Goal: Task Accomplishment & Management: Manage account settings

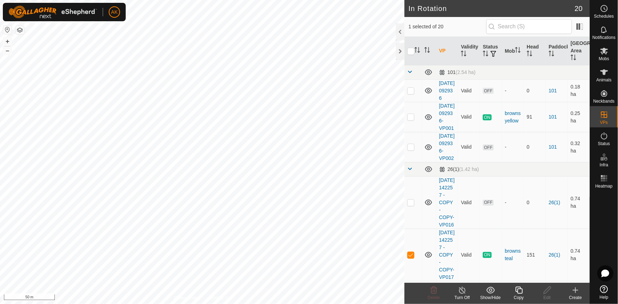
checkbox input "true"
checkbox input "false"
click at [434, 290] on icon at bounding box center [434, 290] width 9 height 9
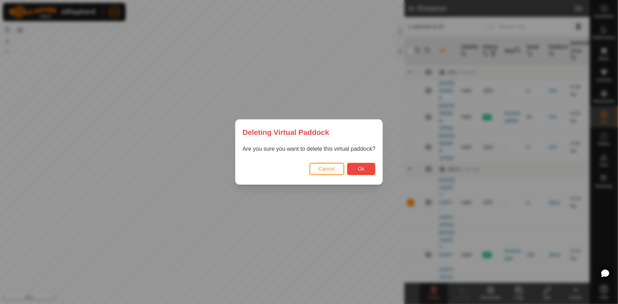
click at [360, 170] on span "Ok" at bounding box center [361, 169] width 7 height 6
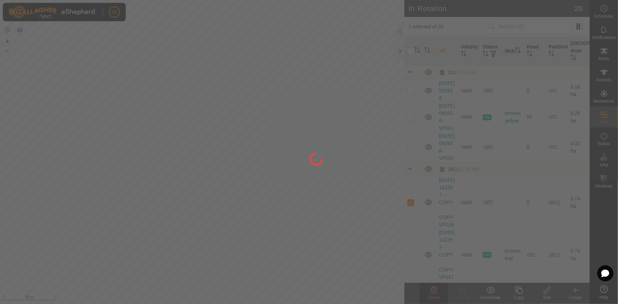
checkbox input "false"
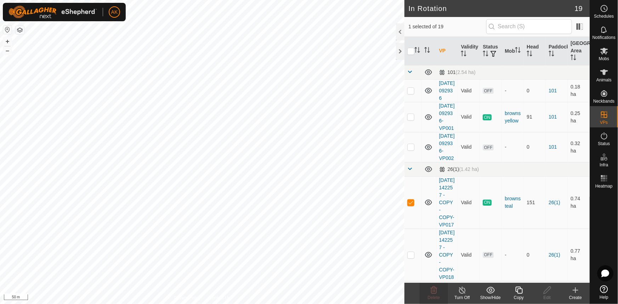
checkbox input "false"
checkbox input "true"
checkbox input "false"
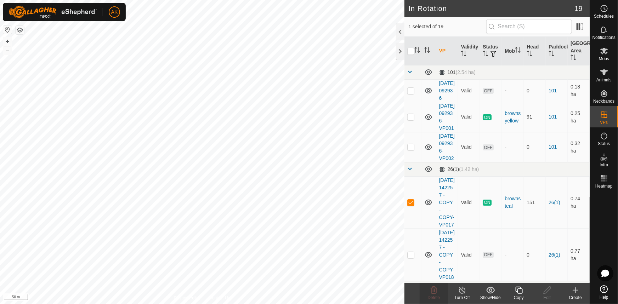
checkbox input "true"
click at [606, 12] on icon at bounding box center [604, 8] width 9 height 9
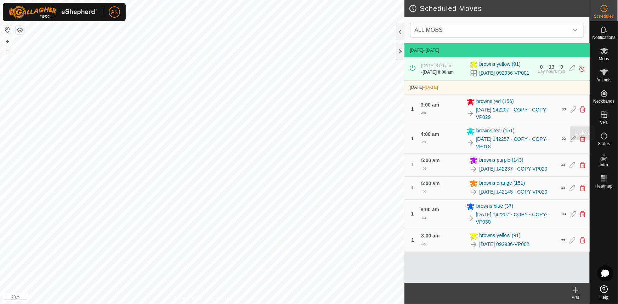
click at [581, 142] on icon at bounding box center [583, 139] width 6 height 6
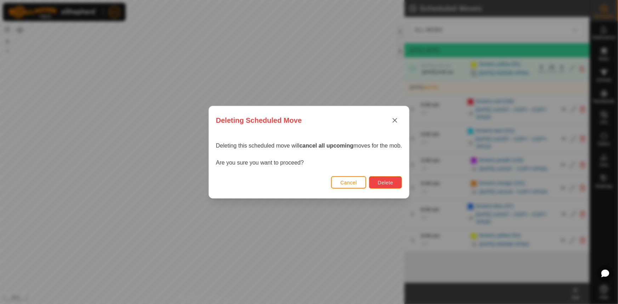
click at [394, 186] on button "Delete" at bounding box center [385, 182] width 33 height 12
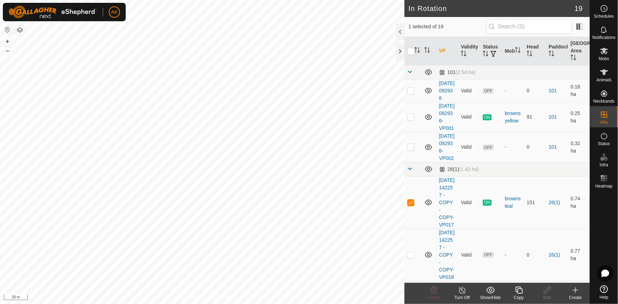
checkbox input "false"
checkbox input "true"
click at [548, 293] on icon at bounding box center [547, 290] width 9 height 9
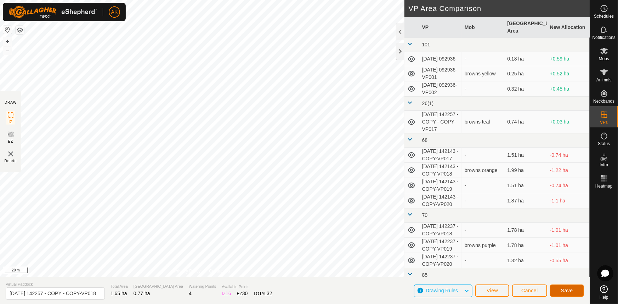
click at [571, 293] on span "Save" at bounding box center [567, 291] width 12 height 6
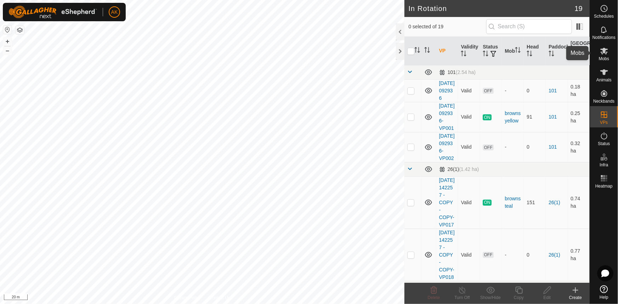
click at [604, 51] on icon at bounding box center [604, 51] width 8 height 7
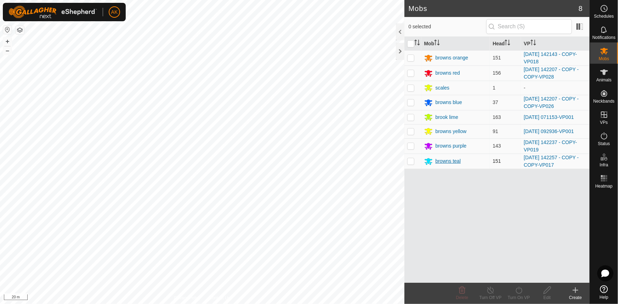
click at [445, 162] on div "browns teal" at bounding box center [449, 161] width 26 height 7
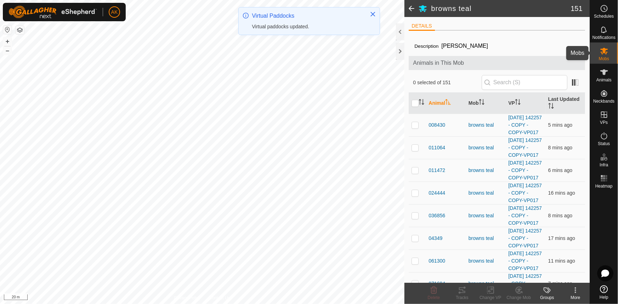
click at [603, 56] on es-mob-svg-icon at bounding box center [604, 50] width 13 height 11
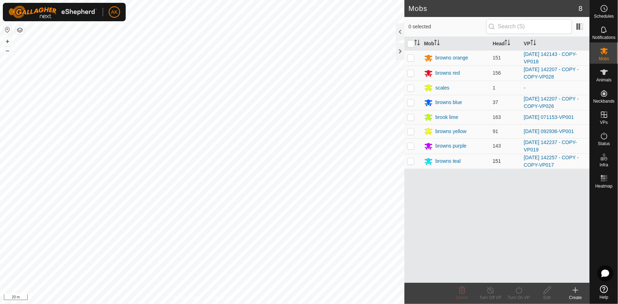
click at [412, 160] on p-checkbox at bounding box center [410, 161] width 7 height 6
checkbox input "true"
click at [519, 292] on icon at bounding box center [519, 290] width 9 height 9
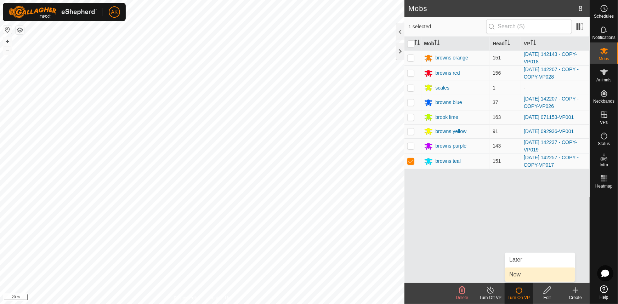
click at [517, 275] on link "Now" at bounding box center [540, 275] width 70 height 14
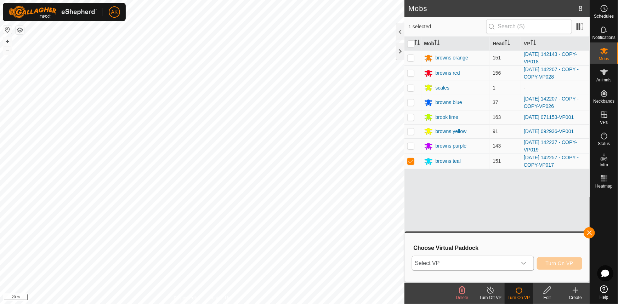
click at [483, 267] on span "Select VP" at bounding box center [464, 263] width 104 height 14
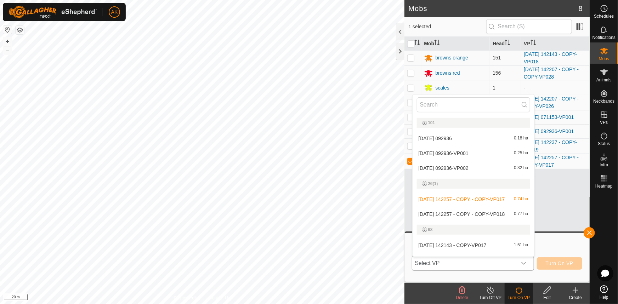
scroll to position [11, 0]
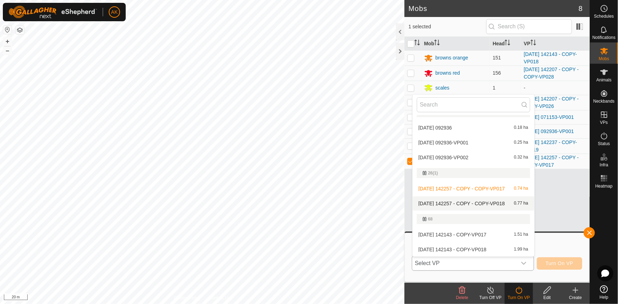
click at [475, 203] on li "2025-08-12 142257 - COPY - COPY-VP018 0.77 ha" at bounding box center [474, 204] width 122 height 14
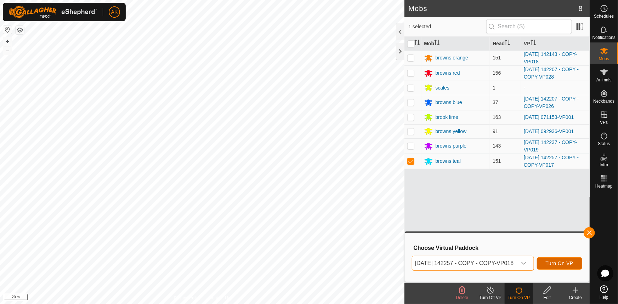
click at [561, 263] on span "Turn On VP" at bounding box center [560, 264] width 28 height 6
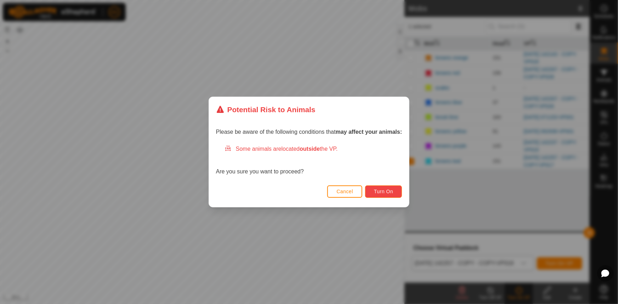
click at [393, 191] on span "Turn On" at bounding box center [383, 192] width 19 height 6
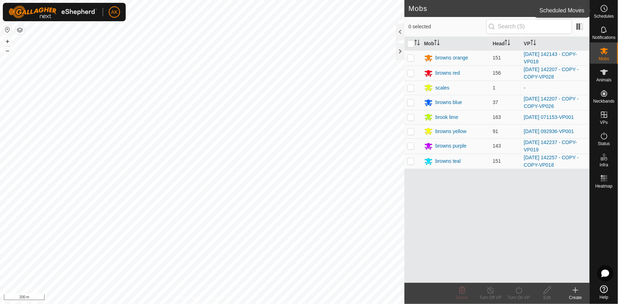
click at [606, 9] on icon at bounding box center [604, 8] width 9 height 9
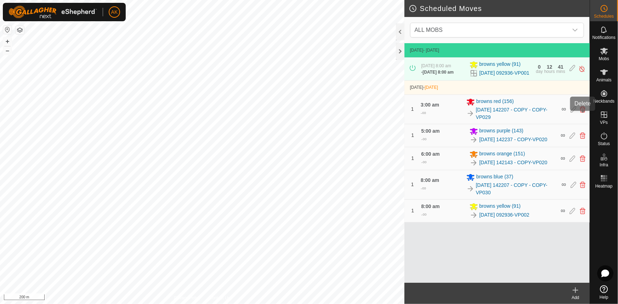
click at [582, 113] on icon at bounding box center [583, 109] width 6 height 6
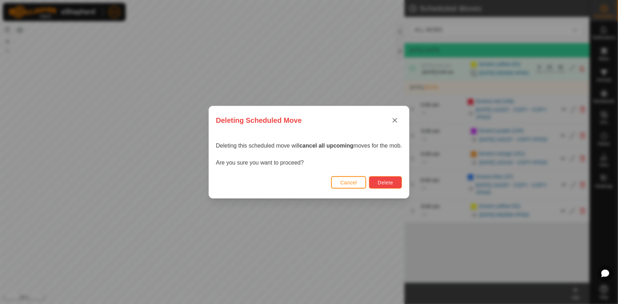
click at [379, 184] on button "Delete" at bounding box center [385, 182] width 33 height 12
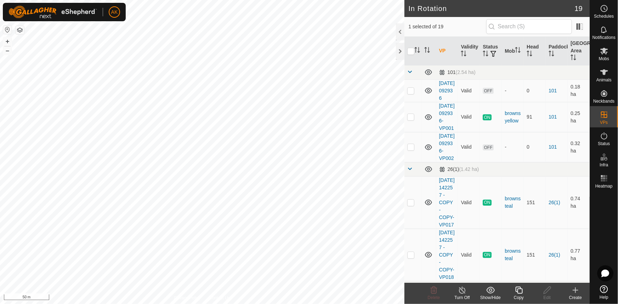
checkbox input "true"
checkbox input "false"
click at [605, 11] on circle at bounding box center [604, 8] width 6 height 6
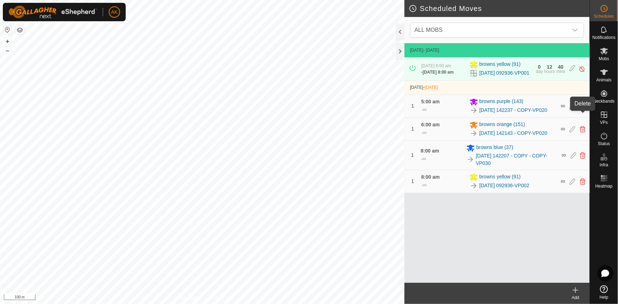
click at [582, 109] on icon at bounding box center [583, 106] width 6 height 6
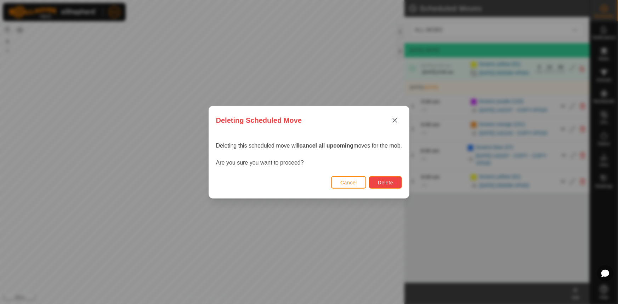
click at [393, 180] on span "Delete" at bounding box center [385, 183] width 15 height 6
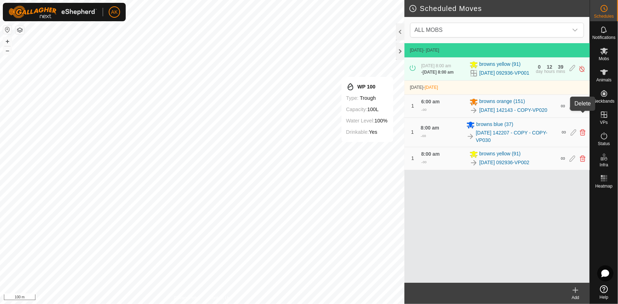
click at [584, 109] on icon at bounding box center [583, 106] width 6 height 6
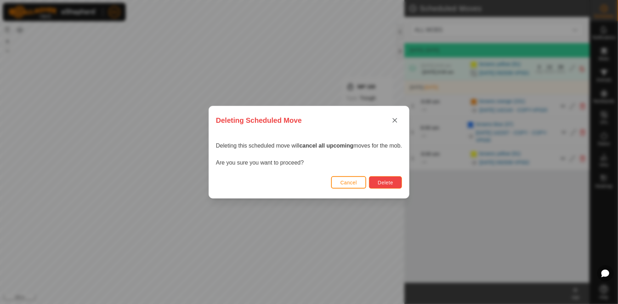
click at [390, 184] on span "Delete" at bounding box center [385, 183] width 15 height 6
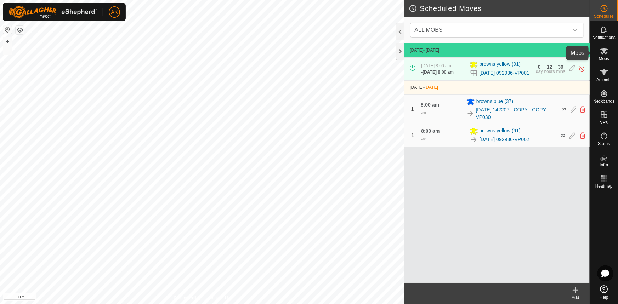
click at [604, 52] on icon at bounding box center [604, 51] width 8 height 7
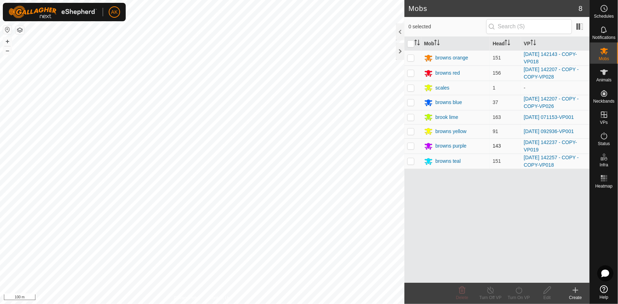
click at [412, 145] on p-checkbox at bounding box center [410, 146] width 7 height 6
checkbox input "true"
click at [515, 292] on icon at bounding box center [519, 290] width 9 height 9
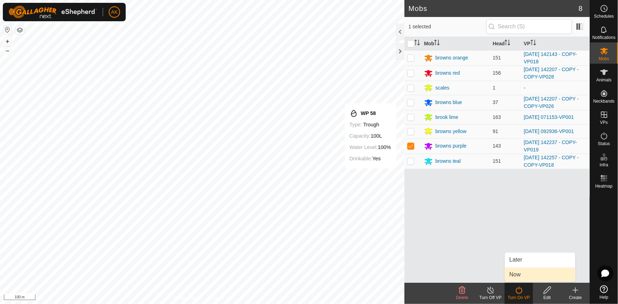
click at [520, 276] on link "Now" at bounding box center [540, 275] width 70 height 14
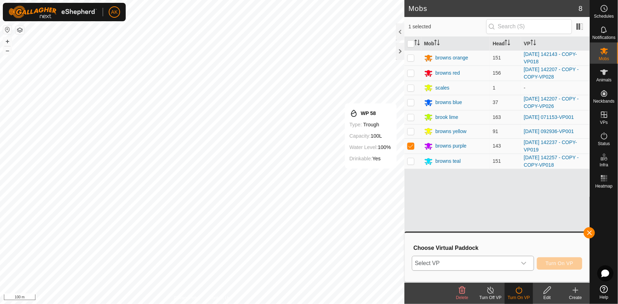
click at [497, 262] on span "Select VP" at bounding box center [464, 263] width 104 height 14
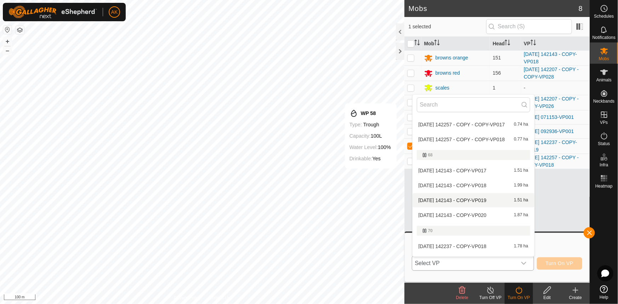
scroll to position [139, 0]
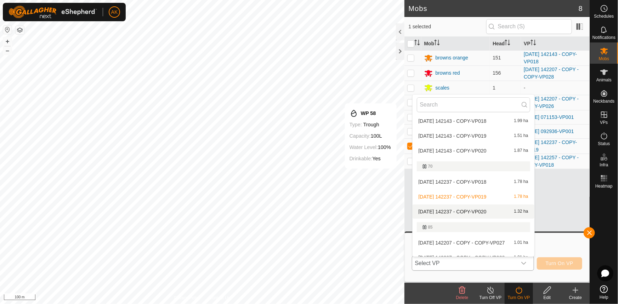
click at [466, 211] on li "2025-08-12 142237 - COPY-VP020 1.32 ha" at bounding box center [474, 212] width 122 height 14
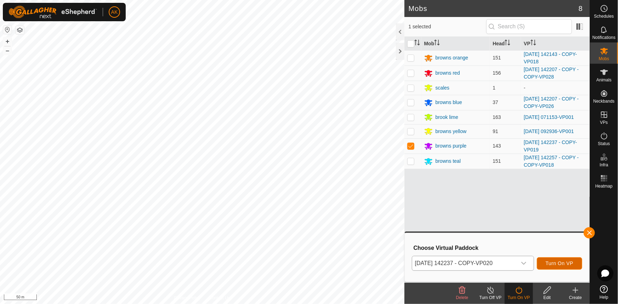
click at [565, 267] on button "Turn On VP" at bounding box center [559, 264] width 45 height 12
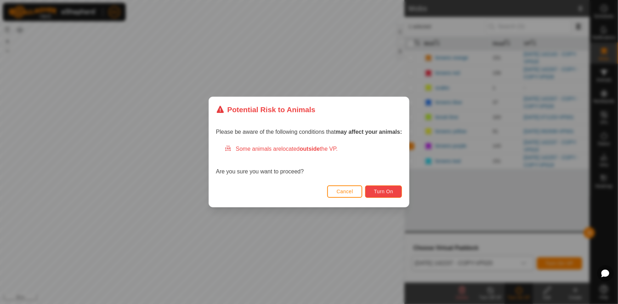
click at [391, 190] on span "Turn On" at bounding box center [383, 192] width 19 height 6
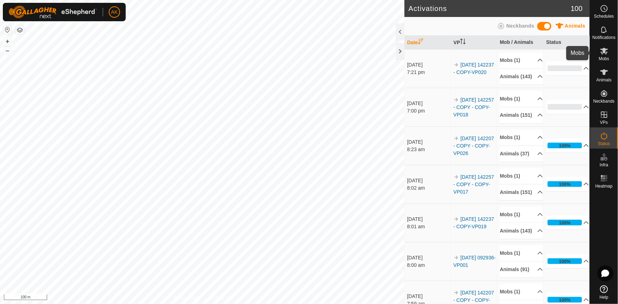
click at [605, 51] on icon at bounding box center [604, 51] width 8 height 7
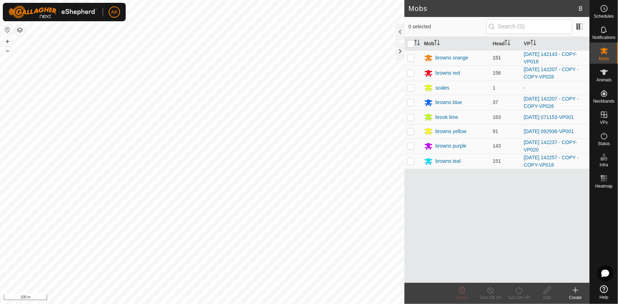
click at [411, 58] on p-checkbox at bounding box center [410, 58] width 7 height 6
checkbox input "true"
click at [520, 291] on icon at bounding box center [519, 290] width 9 height 9
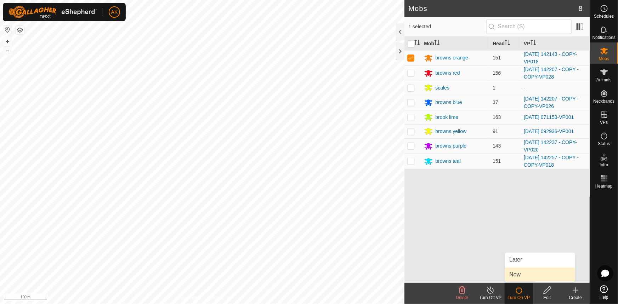
click at [514, 271] on link "Now" at bounding box center [540, 275] width 70 height 14
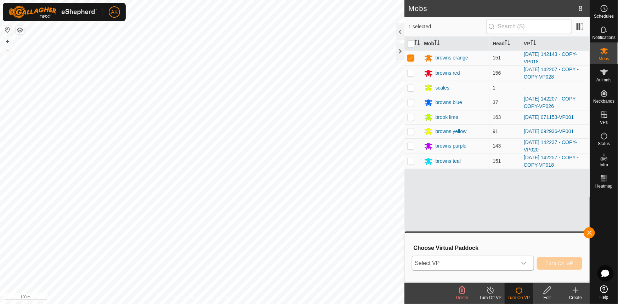
click at [517, 260] on div "dropdown trigger" at bounding box center [524, 263] width 14 height 14
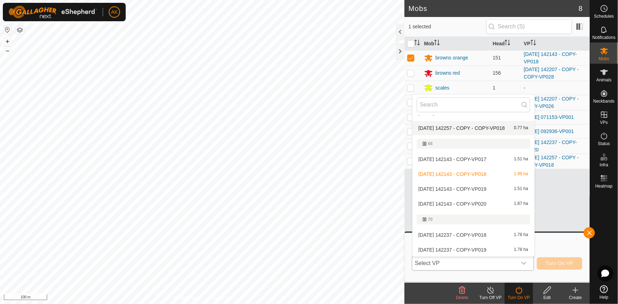
scroll to position [129, 0]
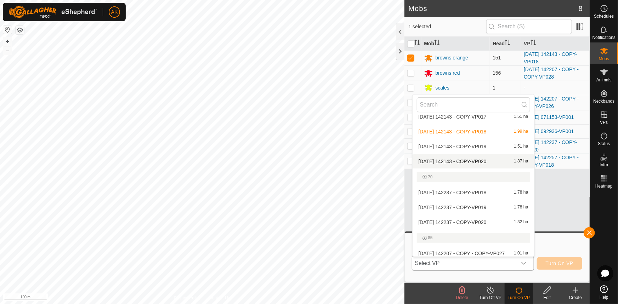
click at [463, 158] on li "2025-08-12 142143 - COPY-VP020 1.87 ha" at bounding box center [474, 161] width 122 height 14
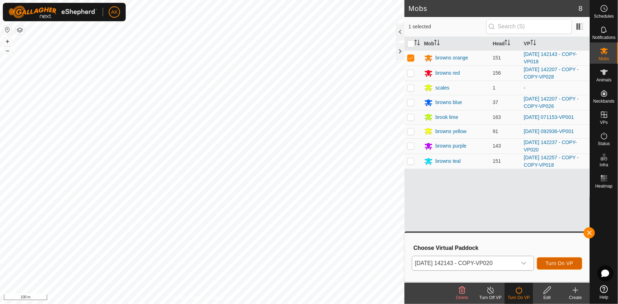
click at [561, 264] on span "Turn On VP" at bounding box center [560, 264] width 28 height 6
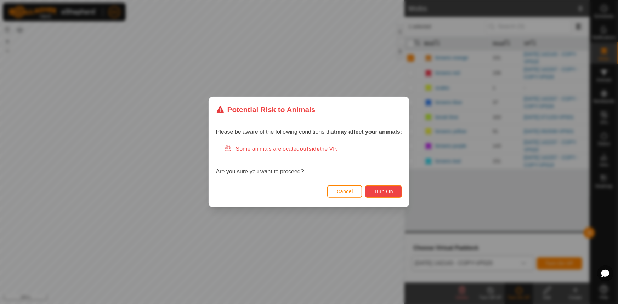
click at [390, 192] on span "Turn On" at bounding box center [383, 192] width 19 height 6
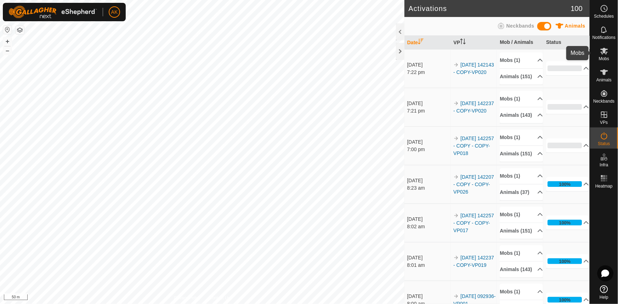
click at [602, 50] on icon at bounding box center [604, 51] width 8 height 7
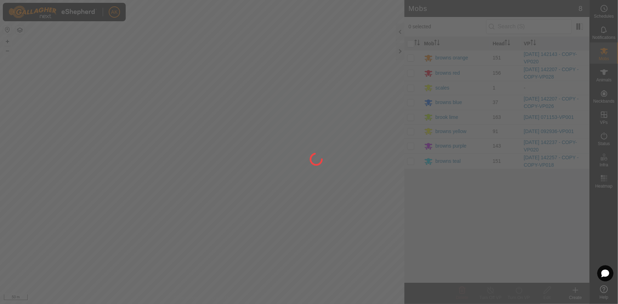
click at [411, 72] on div at bounding box center [309, 152] width 618 height 304
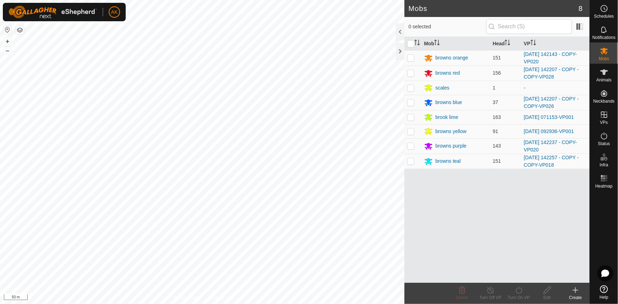
click at [411, 72] on p-checkbox at bounding box center [410, 73] width 7 height 6
checkbox input "true"
click at [518, 294] on icon at bounding box center [519, 290] width 6 height 7
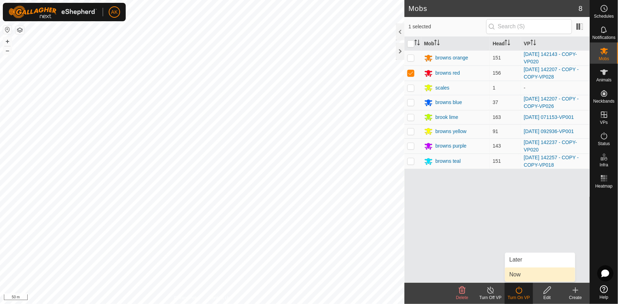
click at [516, 275] on link "Now" at bounding box center [540, 275] width 70 height 14
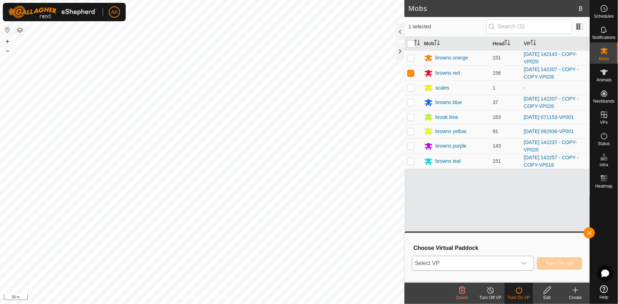
click at [518, 258] on div "dropdown trigger" at bounding box center [524, 263] width 14 height 14
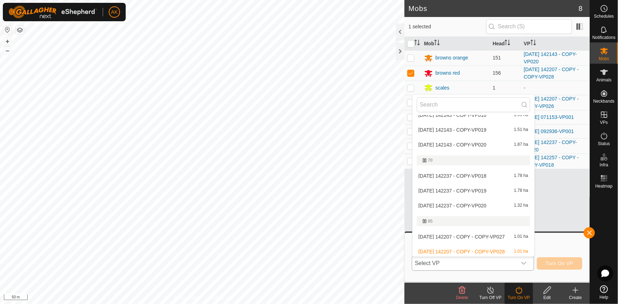
scroll to position [204, 0]
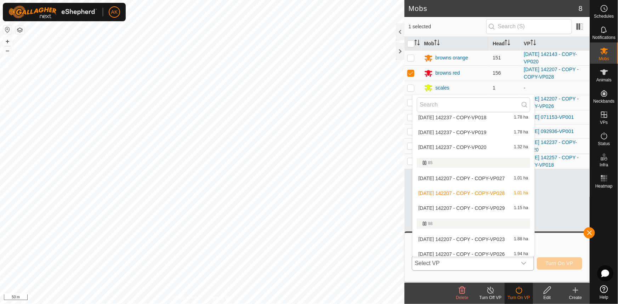
click at [492, 205] on li "2025-08-12 142207 - COPY - COPY-VP029 1.15 ha" at bounding box center [474, 208] width 122 height 14
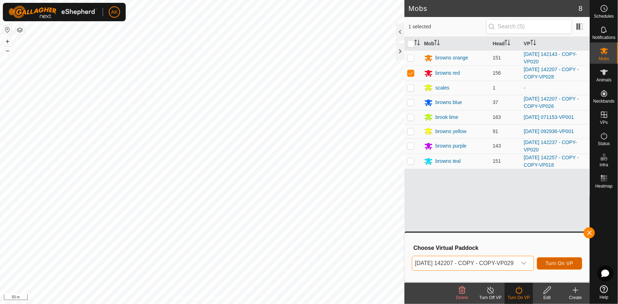
click at [569, 262] on span "Turn On VP" at bounding box center [560, 264] width 28 height 6
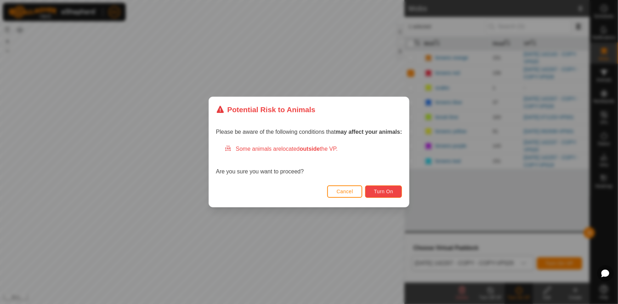
click at [387, 191] on span "Turn On" at bounding box center [383, 192] width 19 height 6
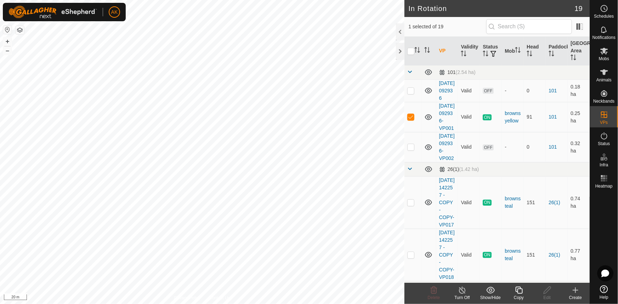
checkbox input "true"
checkbox input "false"
click at [435, 292] on icon at bounding box center [434, 290] width 7 height 7
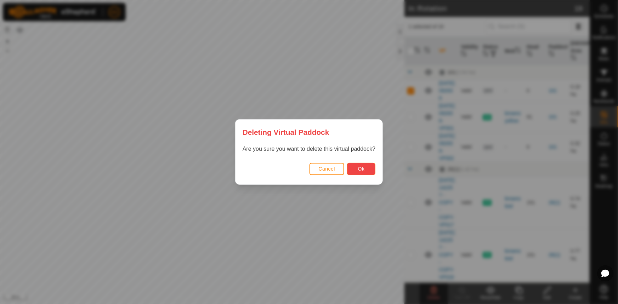
click at [361, 170] on span "Ok" at bounding box center [361, 169] width 7 height 6
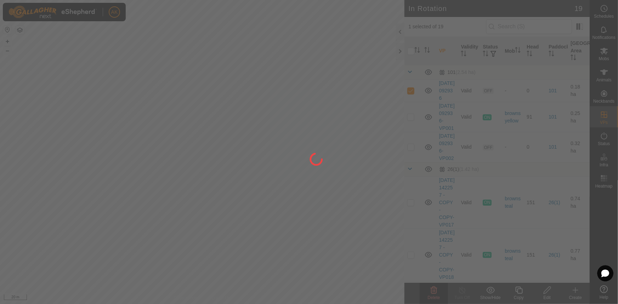
checkbox input "false"
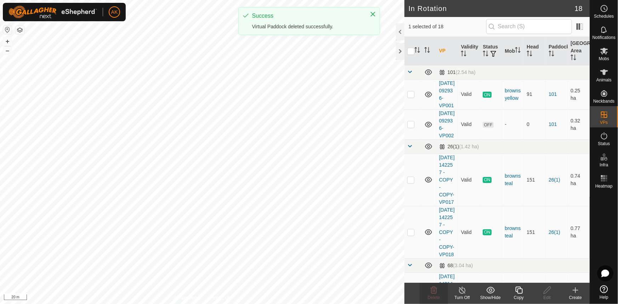
checkbox input "false"
checkbox input "true"
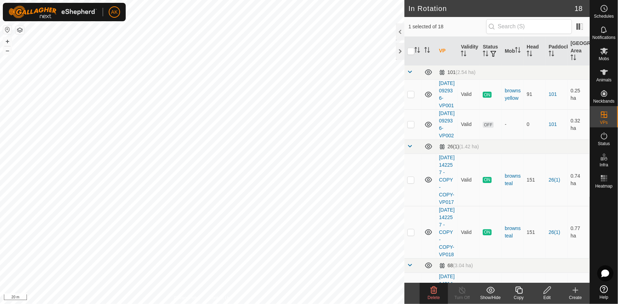
click at [517, 289] on icon at bounding box center [519, 290] width 9 height 9
checkbox input "true"
checkbox input "false"
click at [432, 291] on icon at bounding box center [434, 290] width 9 height 9
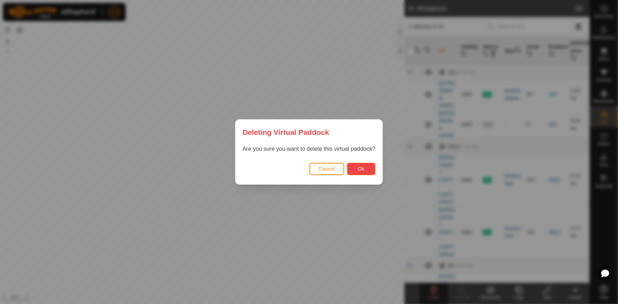
click at [356, 169] on button "Ok" at bounding box center [361, 169] width 28 height 12
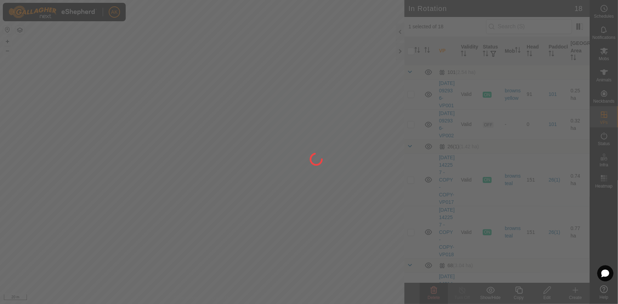
checkbox input "false"
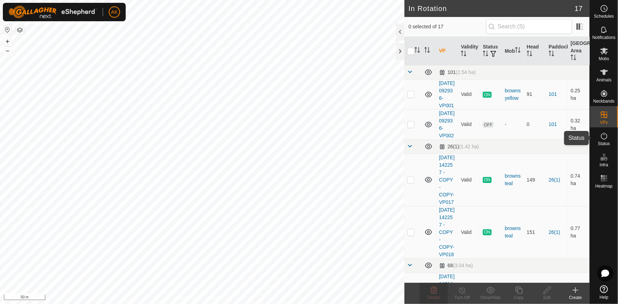
click at [605, 135] on icon at bounding box center [604, 136] width 9 height 9
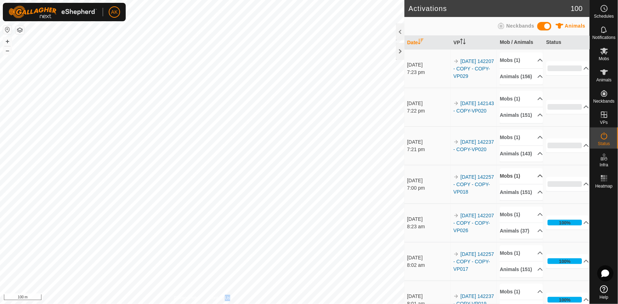
click at [515, 184] on p-accordion-header "Mobs (1)" at bounding box center [521, 176] width 43 height 16
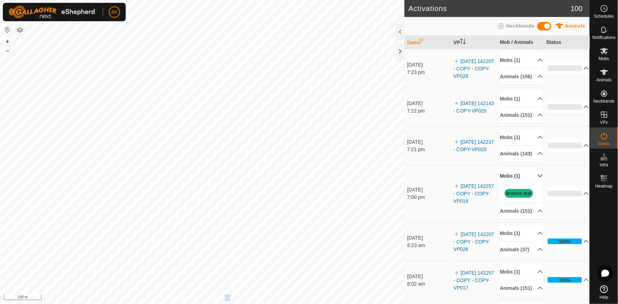
click at [515, 184] on p-accordion-header "Mobs (1)" at bounding box center [521, 176] width 43 height 16
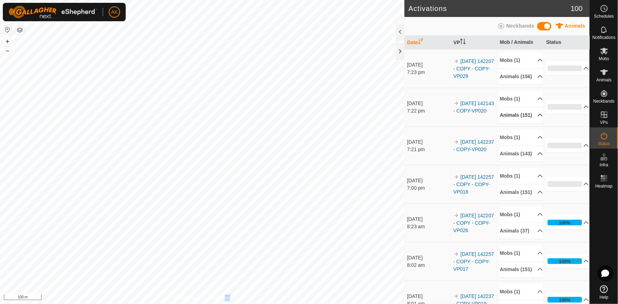
click at [507, 121] on p-accordion-header "Animals (151)" at bounding box center [521, 115] width 43 height 16
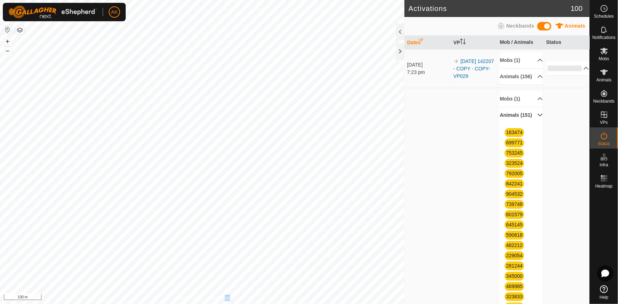
click at [507, 121] on p-accordion-header "Animals (151)" at bounding box center [521, 115] width 43 height 16
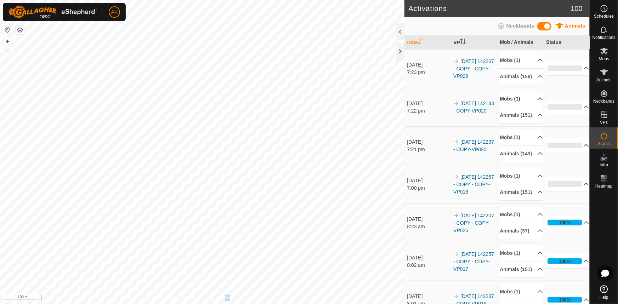
click at [513, 104] on p-accordion-header "Mobs (1)" at bounding box center [521, 99] width 43 height 16
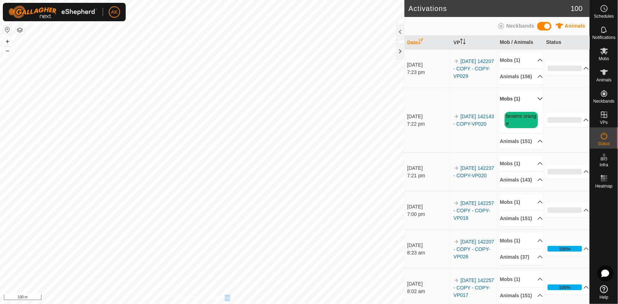
click at [513, 104] on p-accordion-header "Mobs (1)" at bounding box center [521, 99] width 43 height 16
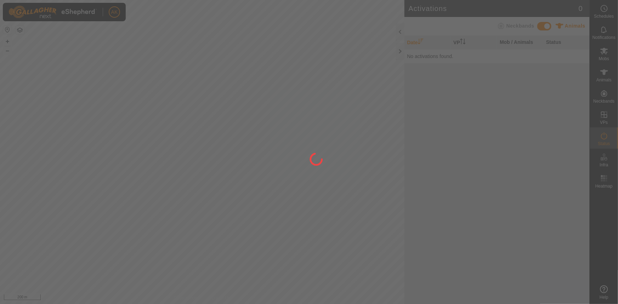
click at [345, 212] on div at bounding box center [309, 152] width 618 height 304
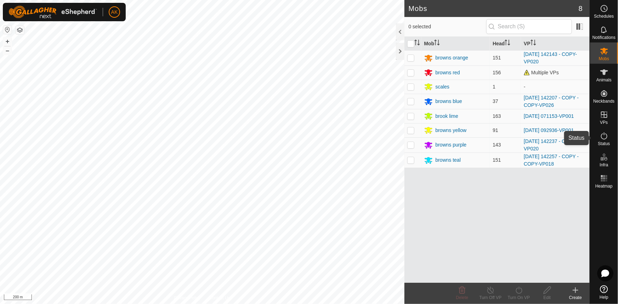
click at [605, 137] on icon at bounding box center [604, 136] width 9 height 9
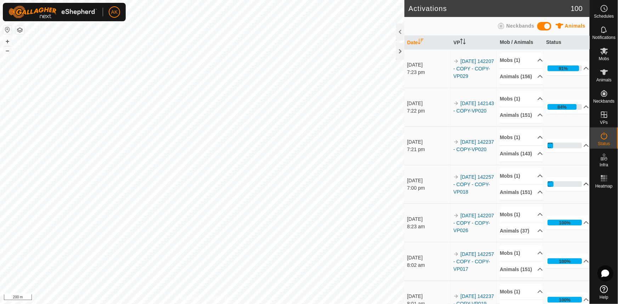
click at [584, 186] on icon at bounding box center [586, 184] width 5 height 3
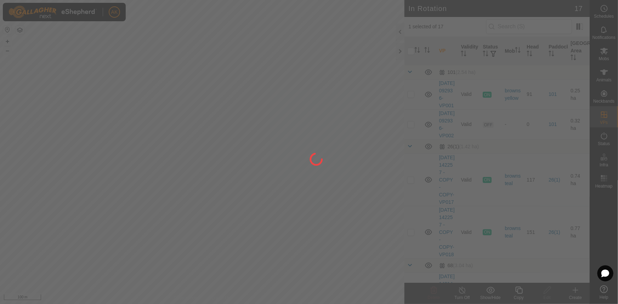
click at [127, 56] on div at bounding box center [309, 152] width 618 height 304
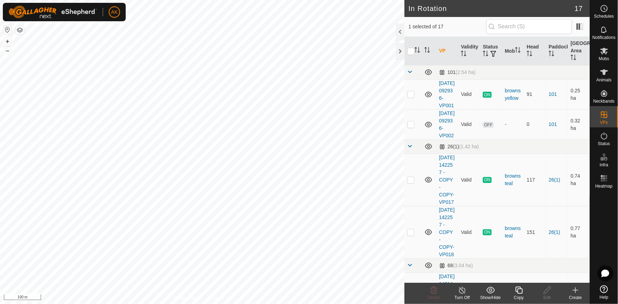
checkbox input "true"
checkbox input "false"
checkbox input "true"
checkbox input "false"
checkbox input "true"
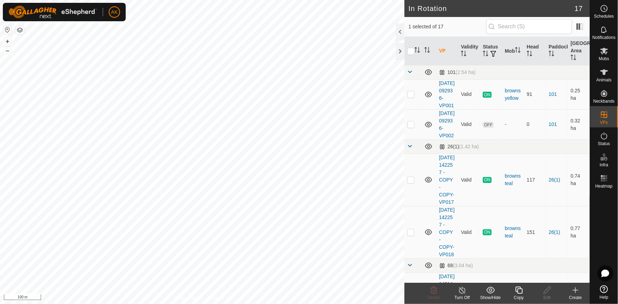
checkbox input "false"
click at [436, 291] on icon at bounding box center [434, 290] width 9 height 9
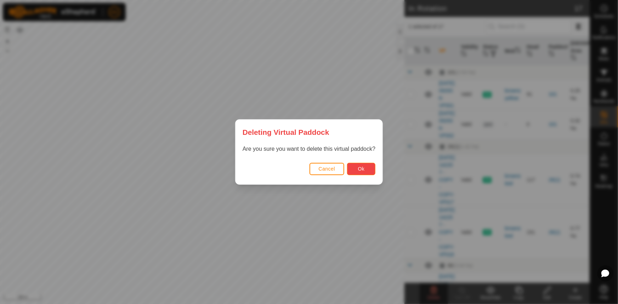
click at [369, 168] on button "Ok" at bounding box center [361, 169] width 28 height 12
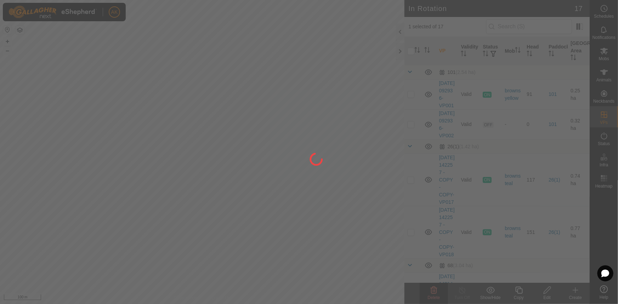
checkbox input "false"
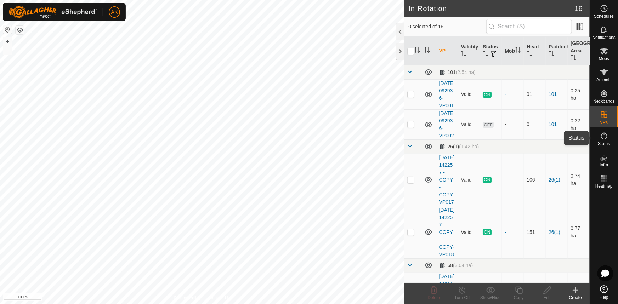
click at [604, 136] on icon at bounding box center [604, 136] width 9 height 9
